Goal: Task Accomplishment & Management: Manage account settings

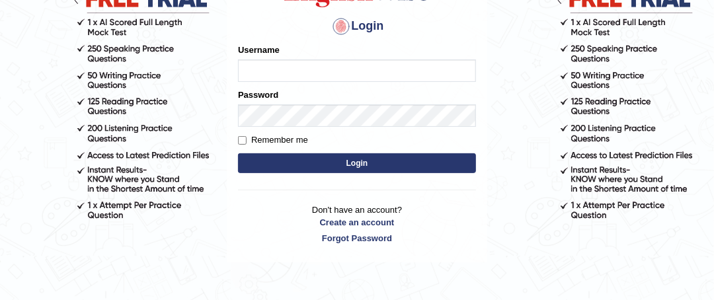
scroll to position [180, 0]
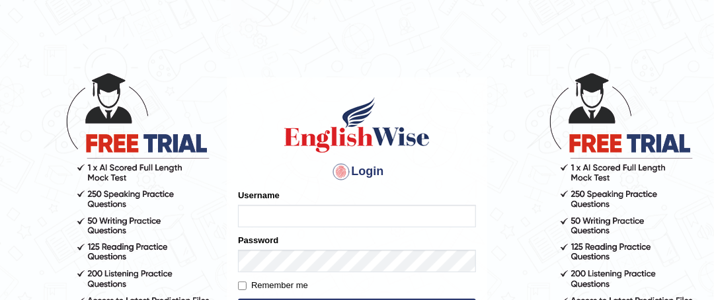
click at [44, 258] on body "Login Please fix the following errors: Username Password Remember me Login Don'…" at bounding box center [357, 186] width 714 height 300
